Goal: Task Accomplishment & Management: Complete application form

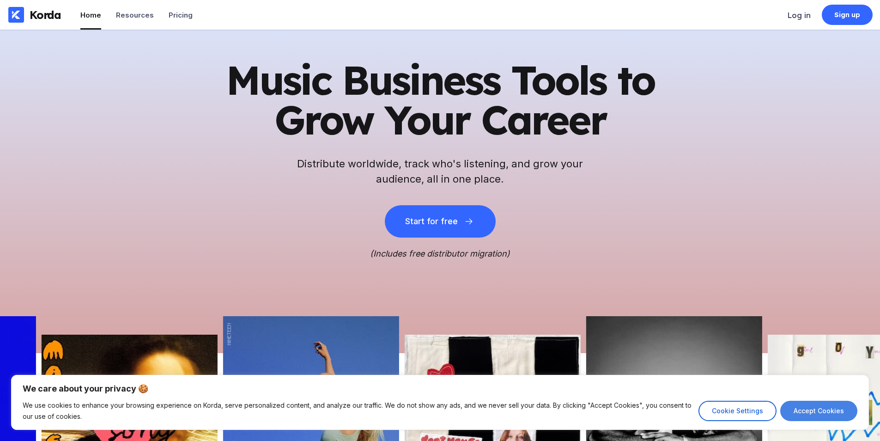
click at [834, 408] on button "Accept Cookies" at bounding box center [818, 411] width 77 height 20
checkbox input "true"
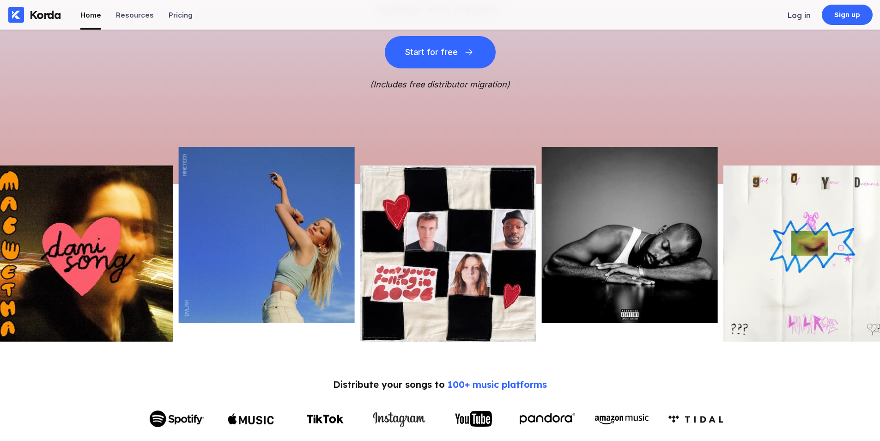
scroll to position [231, 0]
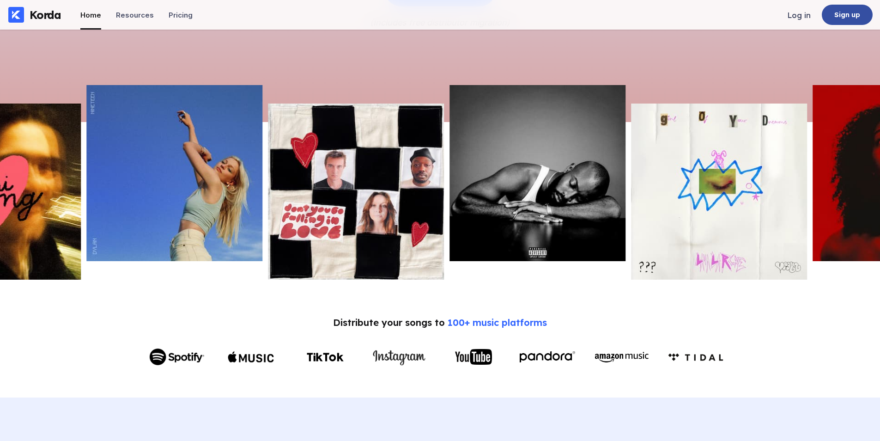
click at [848, 10] on div "Sign up" at bounding box center [847, 15] width 51 height 20
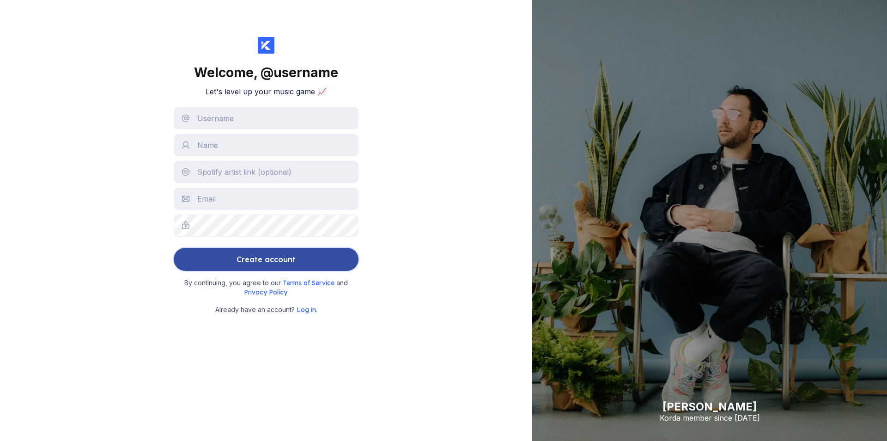
click at [210, 257] on button "Create account" at bounding box center [266, 259] width 185 height 23
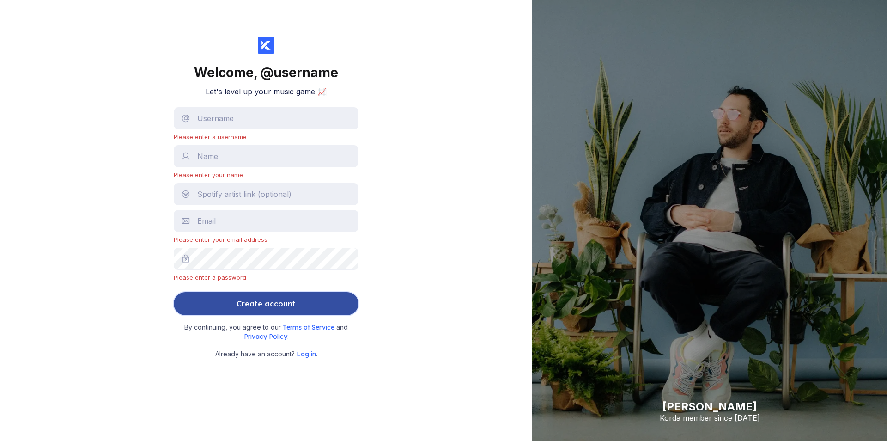
click at [262, 300] on div "Create account" at bounding box center [266, 303] width 59 height 18
click at [214, 311] on button "Create account" at bounding box center [266, 303] width 185 height 23
